Goal: Information Seeking & Learning: Check status

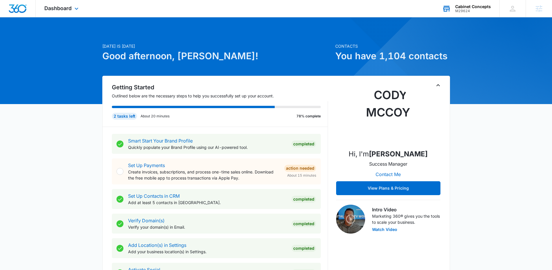
click at [478, 8] on div "Cabinet Concepts" at bounding box center [473, 6] width 36 height 5
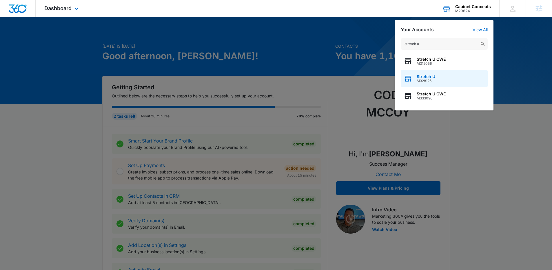
type input "stretch u"
click at [434, 81] on span "M328126" at bounding box center [425, 81] width 19 height 4
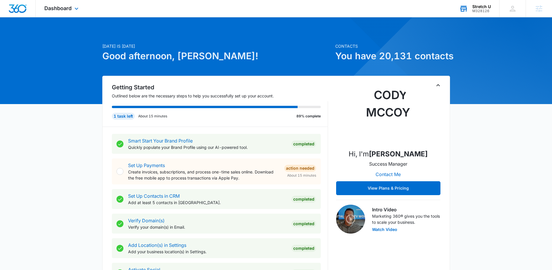
click at [62, 11] on div "Dashboard Apps Reputation Websites Forms CRM Email Social Payments POS Content …" at bounding box center [62, 8] width 53 height 17
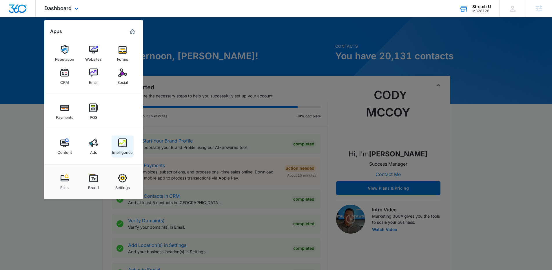
click at [124, 144] on img at bounding box center [122, 143] width 9 height 9
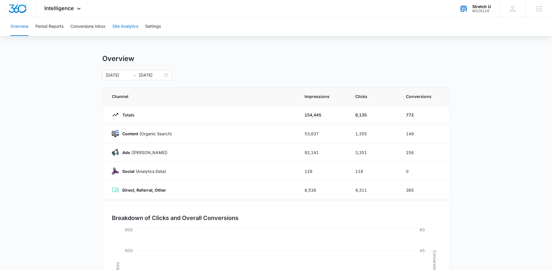
click at [115, 27] on button "Site Analytics" at bounding box center [125, 26] width 26 height 19
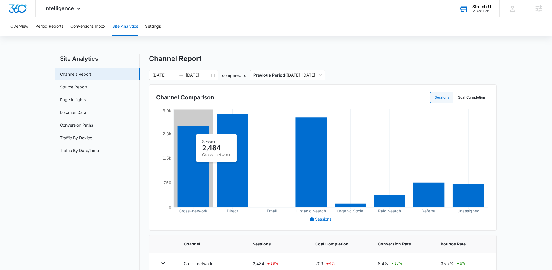
scroll to position [1, 0]
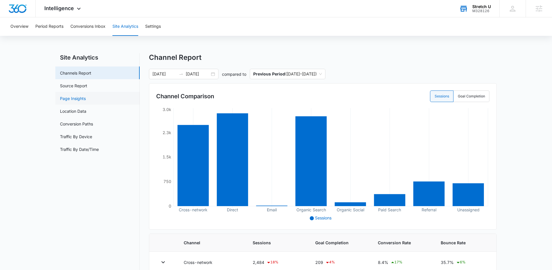
click at [85, 99] on link "Page Insights" at bounding box center [73, 99] width 26 height 6
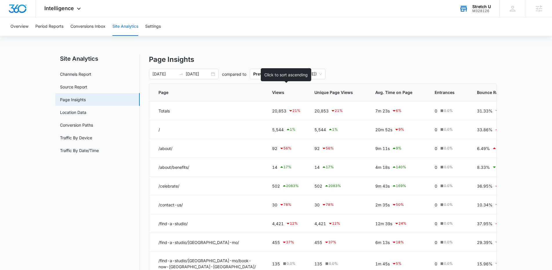
click at [276, 97] on th "Views" at bounding box center [286, 93] width 42 height 18
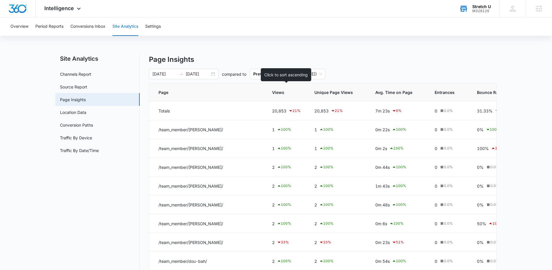
click at [272, 89] on th "Views" at bounding box center [286, 93] width 42 height 18
click at [273, 94] on span "Views" at bounding box center [282, 92] width 20 height 6
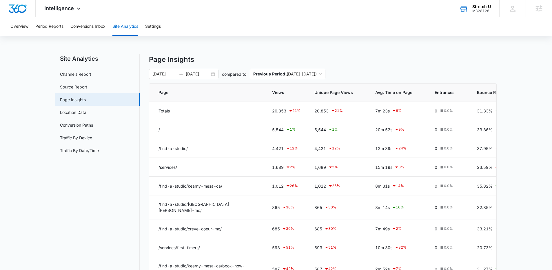
click at [286, 95] on span "Views" at bounding box center [282, 92] width 20 height 6
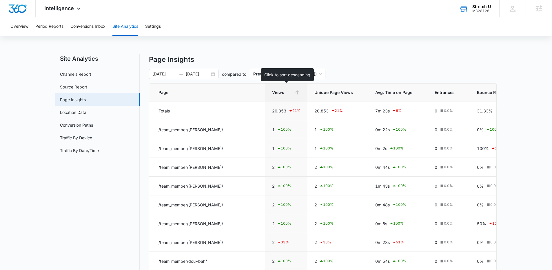
click at [281, 94] on span "Views" at bounding box center [282, 92] width 20 height 6
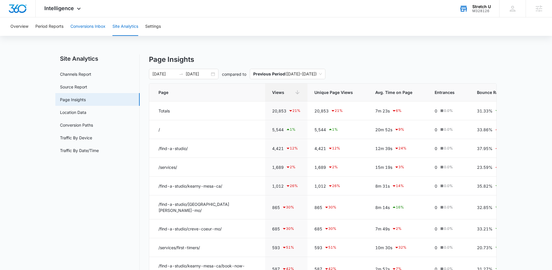
click at [81, 28] on button "Conversions Inbox" at bounding box center [87, 26] width 35 height 19
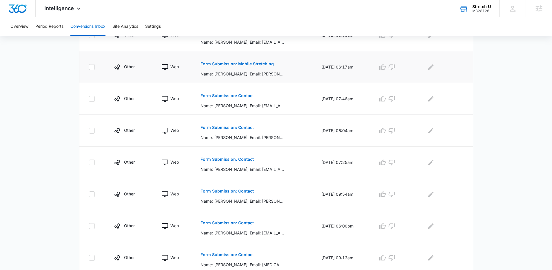
scroll to position [175, 0]
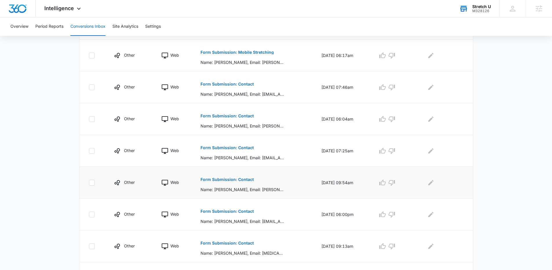
click at [238, 180] on p "Form Submission: Contact" at bounding box center [226, 180] width 53 height 4
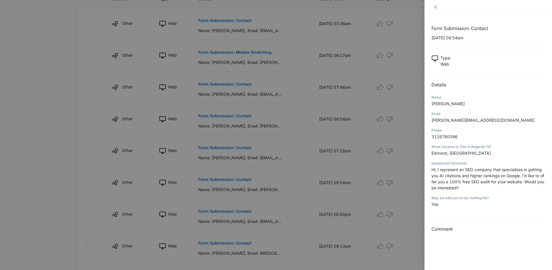
click at [115, 151] on div at bounding box center [276, 135] width 552 height 270
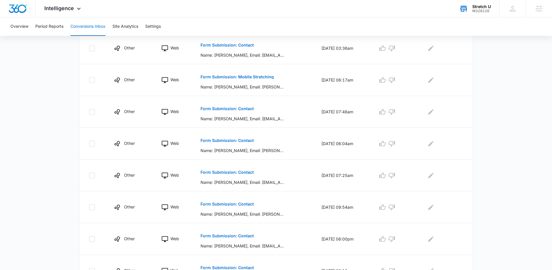
scroll to position [105, 0]
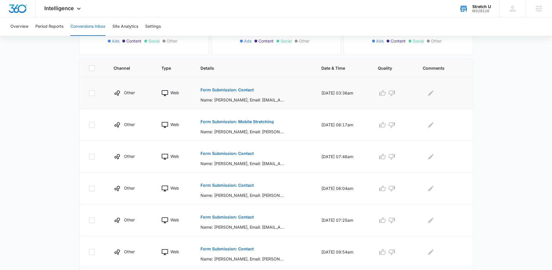
click at [239, 91] on p "Form Submission: Contact" at bounding box center [226, 90] width 53 height 4
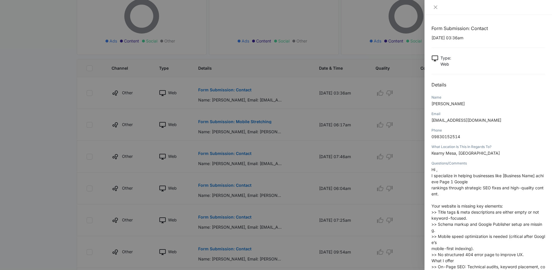
click at [60, 131] on div at bounding box center [276, 135] width 552 height 270
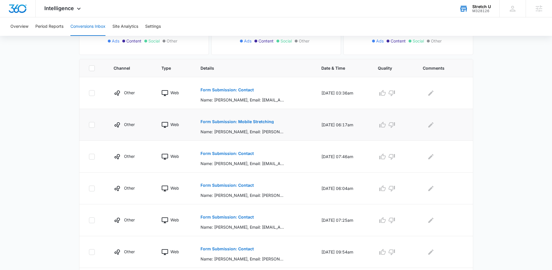
click at [234, 122] on p "Form Submission: Mobile Stretching" at bounding box center [236, 122] width 73 height 4
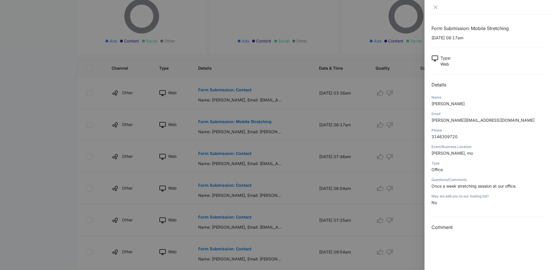
click at [74, 131] on div at bounding box center [276, 135] width 552 height 270
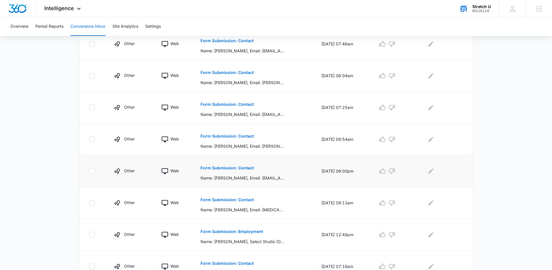
scroll to position [0, 0]
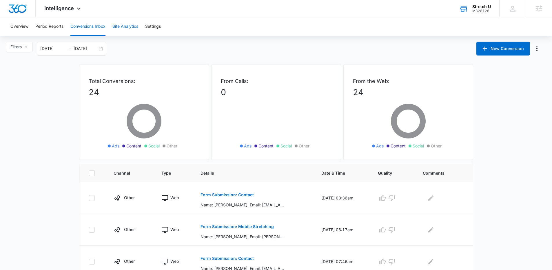
click at [125, 29] on button "Site Analytics" at bounding box center [125, 26] width 26 height 19
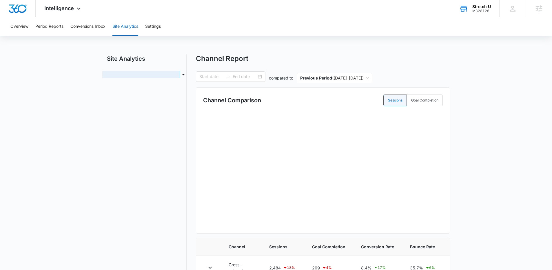
type input "[DATE]"
radio input "true"
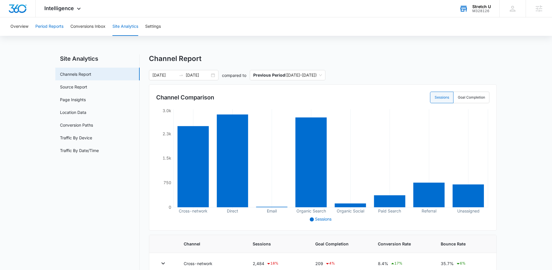
click at [63, 29] on button "Period Reports" at bounding box center [49, 26] width 28 height 19
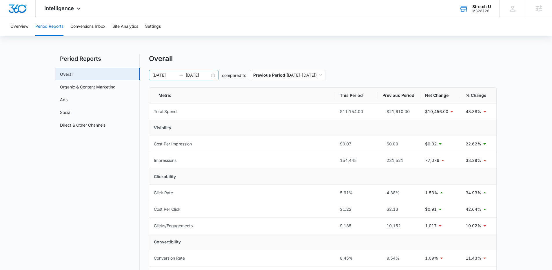
click at [215, 74] on div "08/04/2025 09/03/2025" at bounding box center [184, 75] width 70 height 10
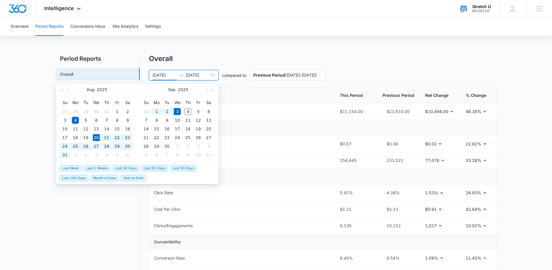
click at [104, 167] on span "Last 2 Weeks" at bounding box center [97, 168] width 27 height 6
type input "08/20/2025"
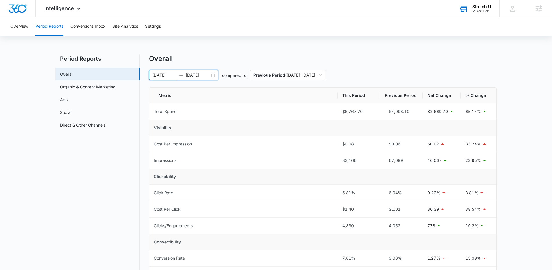
click at [69, 33] on div "Overview Period Reports Conversions Inbox Site Analytics Settings" at bounding box center [276, 26] width 538 height 19
click at [88, 24] on button "Conversions Inbox" at bounding box center [87, 26] width 35 height 19
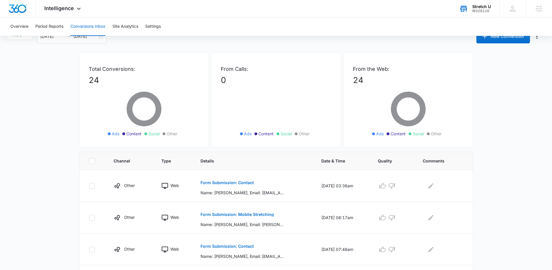
scroll to position [17, 0]
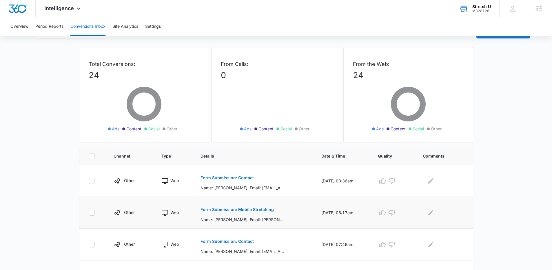
click at [261, 211] on p "Form Submission: Mobile Stretching" at bounding box center [236, 210] width 73 height 4
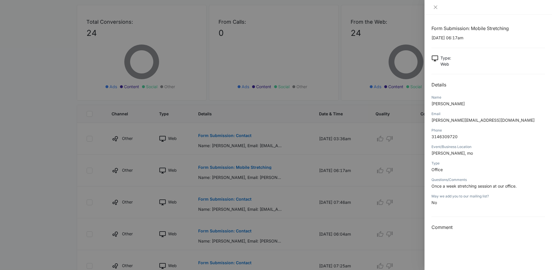
scroll to position [39, 0]
